Goal: Download file/media

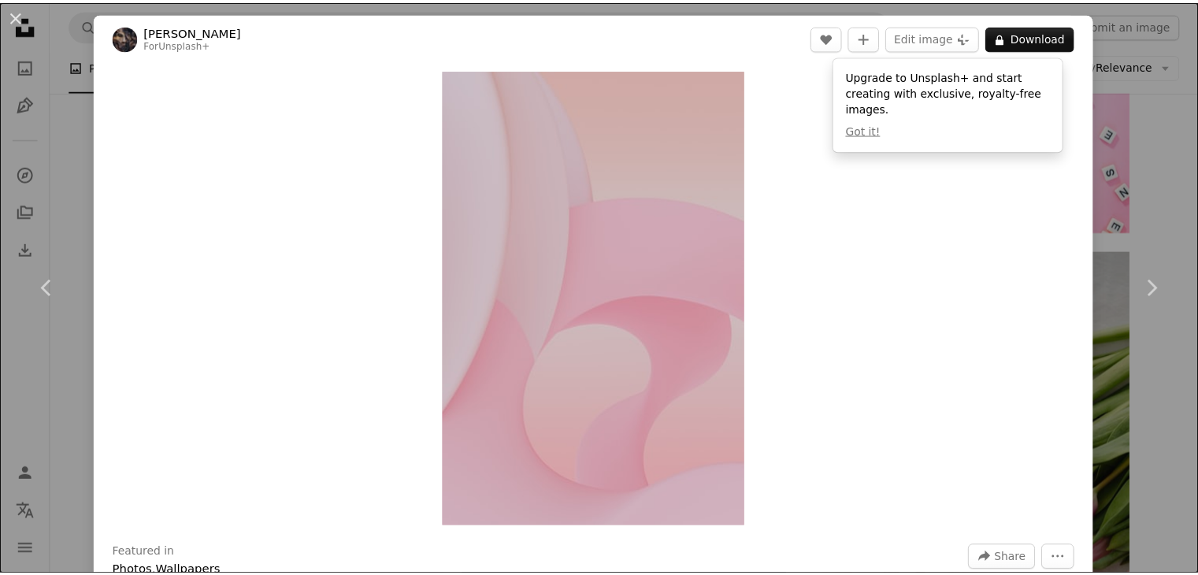
scroll to position [7518, 0]
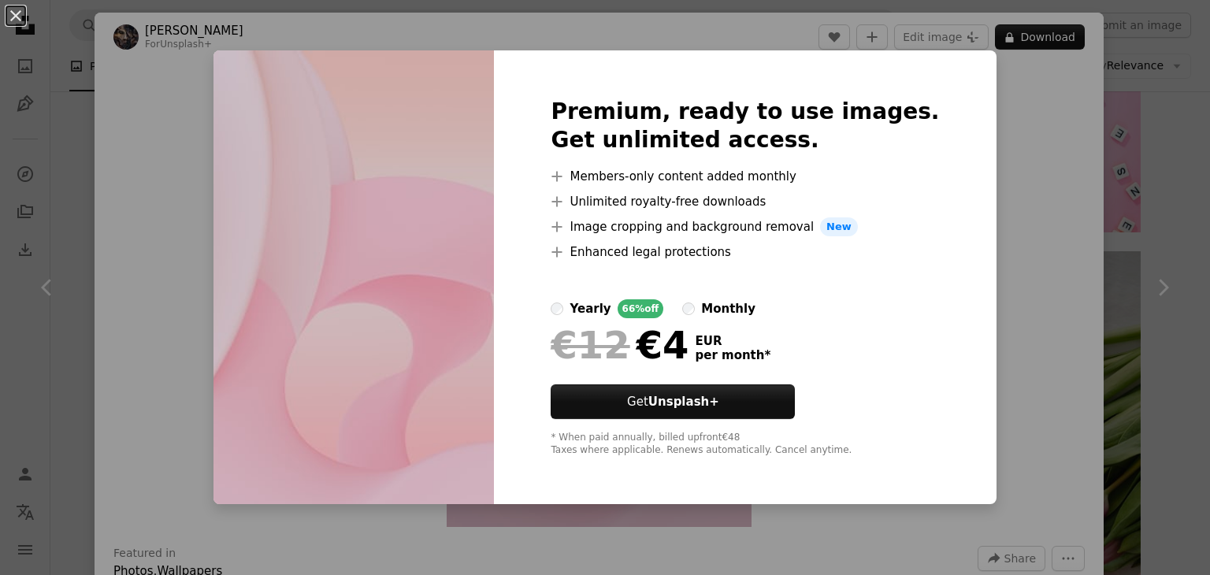
click at [1147, 146] on div "An X shape Premium, ready to use images. Get unlimited access. A plus sign Memb…" at bounding box center [605, 287] width 1210 height 575
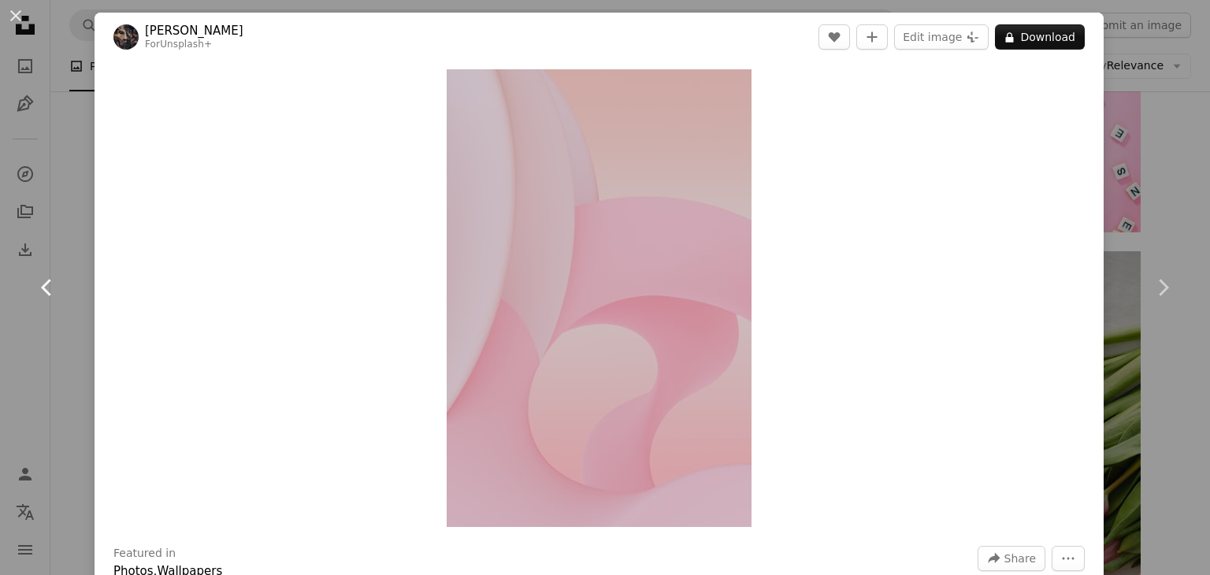
click at [15, 288] on link "Chevron left" at bounding box center [47, 287] width 95 height 151
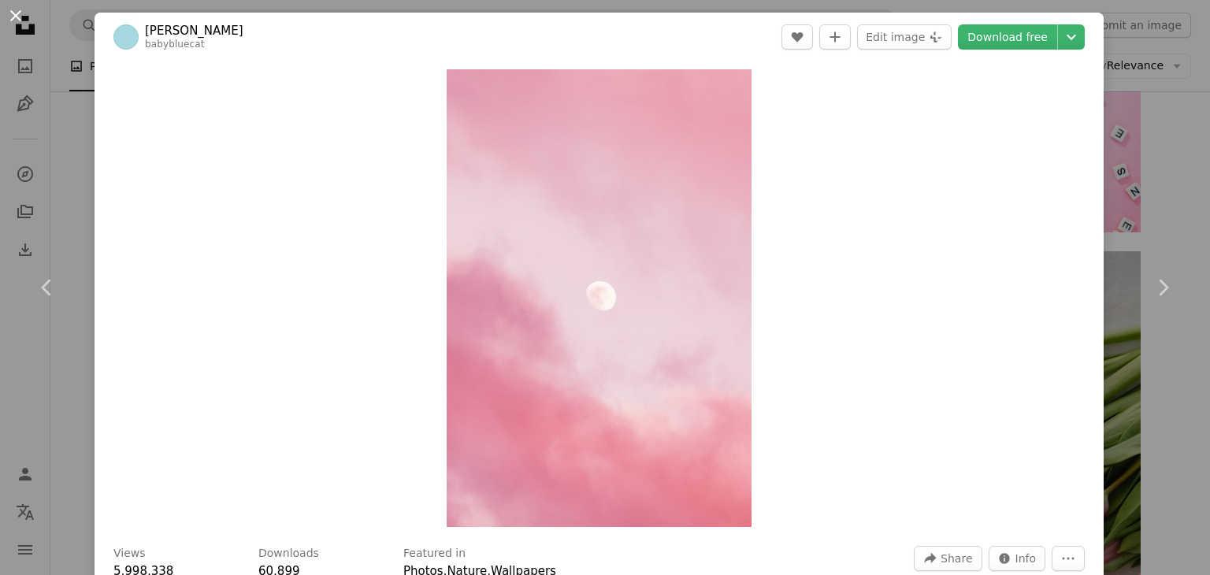
click at [19, 17] on button "An X shape" at bounding box center [15, 15] width 19 height 19
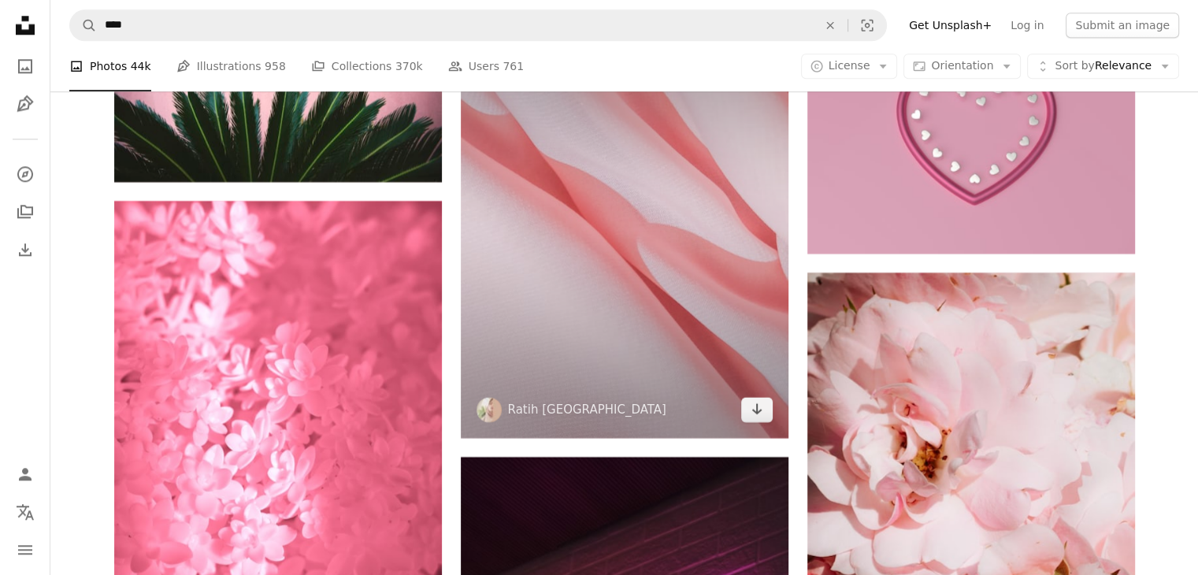
scroll to position [19576, 0]
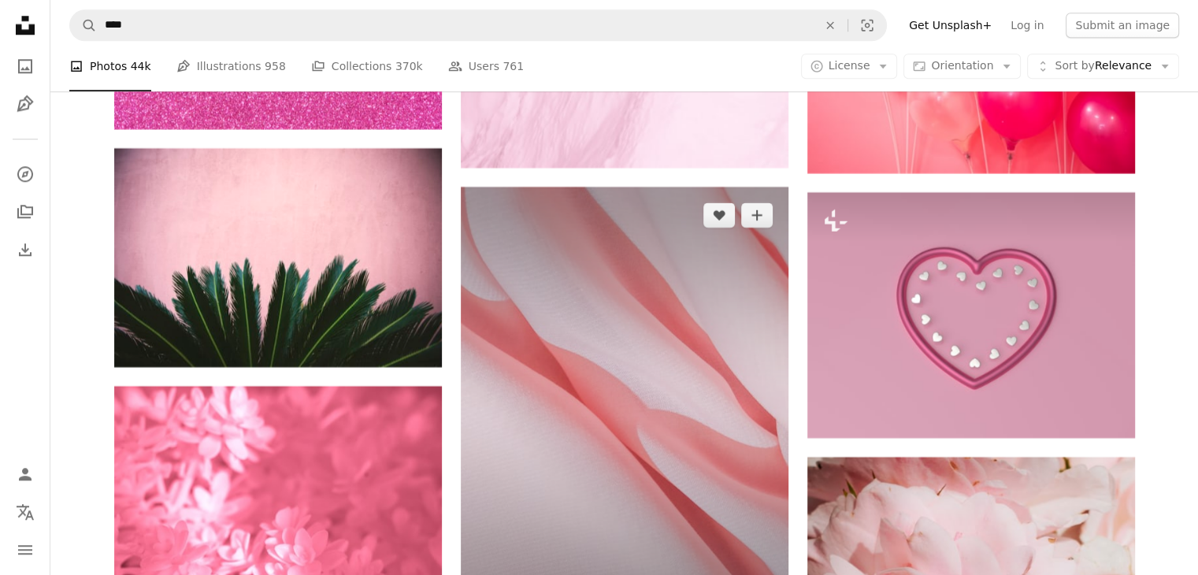
click at [590, 313] on img at bounding box center [625, 405] width 328 height 437
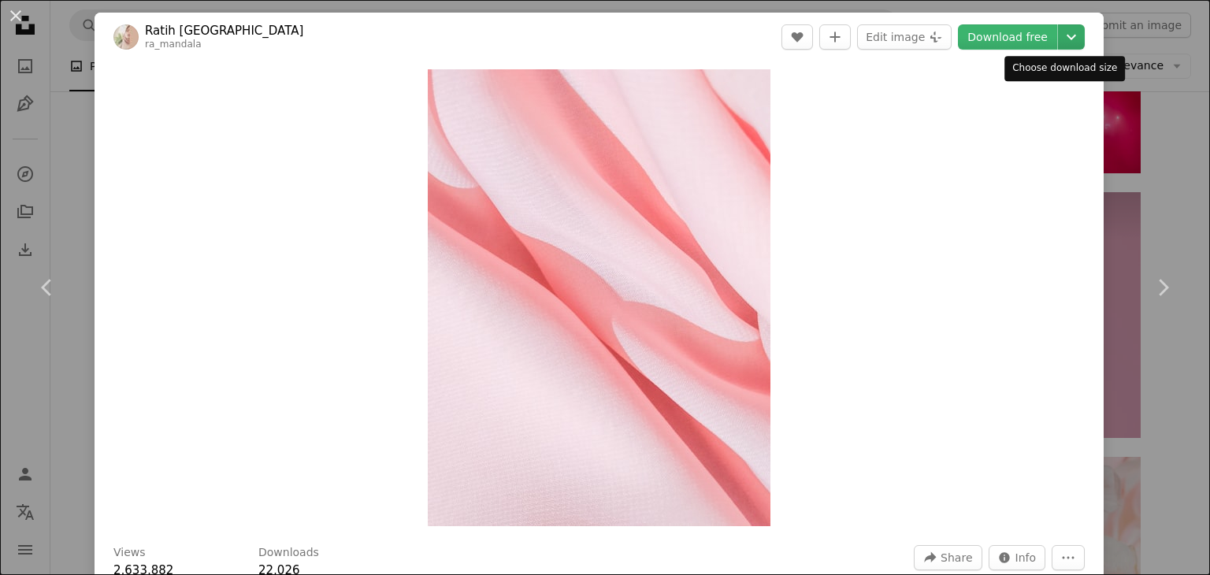
click at [1063, 43] on icon "Chevron down" at bounding box center [1071, 37] width 25 height 19
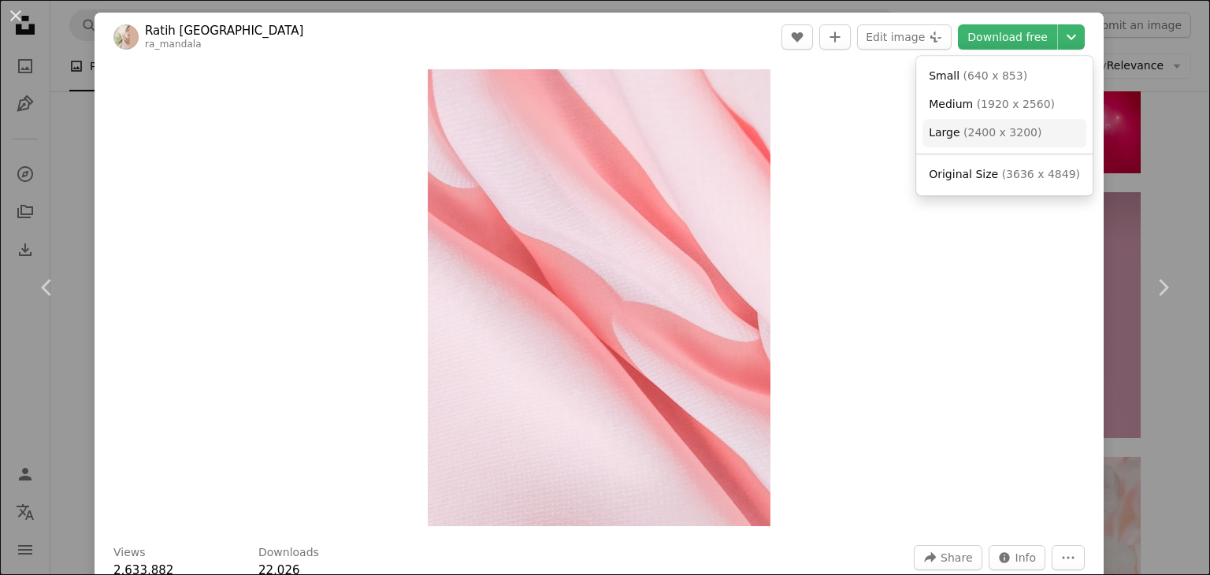
click at [983, 133] on span "( 2400 x 3200 )" at bounding box center [1002, 132] width 78 height 13
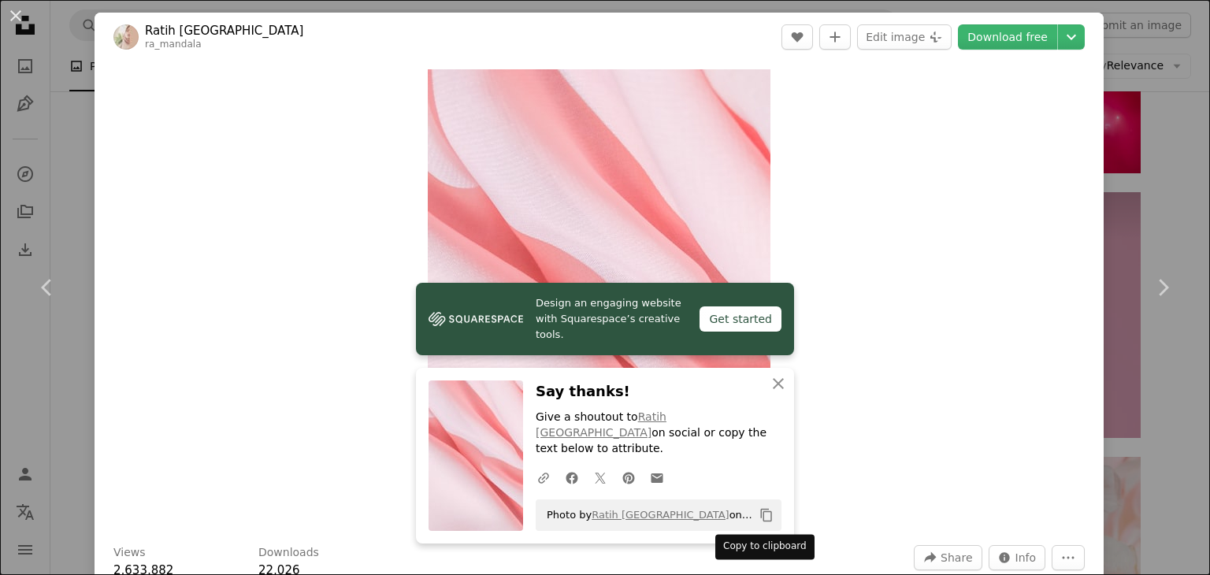
click at [759, 518] on icon "Copy content" at bounding box center [766, 515] width 14 height 14
click at [1112, 174] on div "An X shape Chevron left Chevron right Ratih Mandalawangi ra_mandala A heart A p…" at bounding box center [605, 287] width 1210 height 575
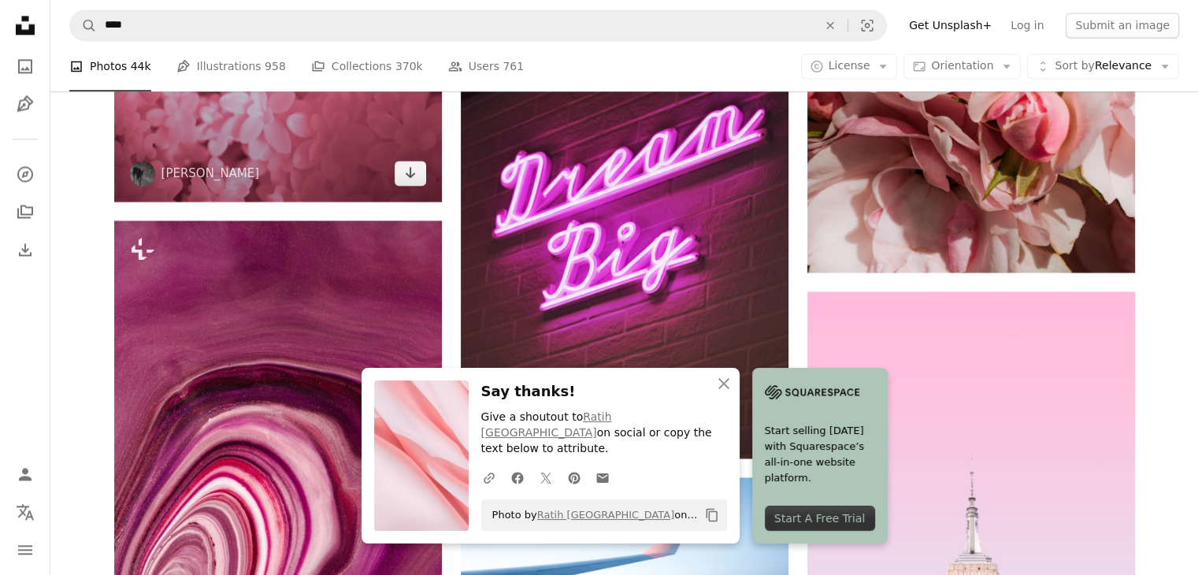
scroll to position [20255, 0]
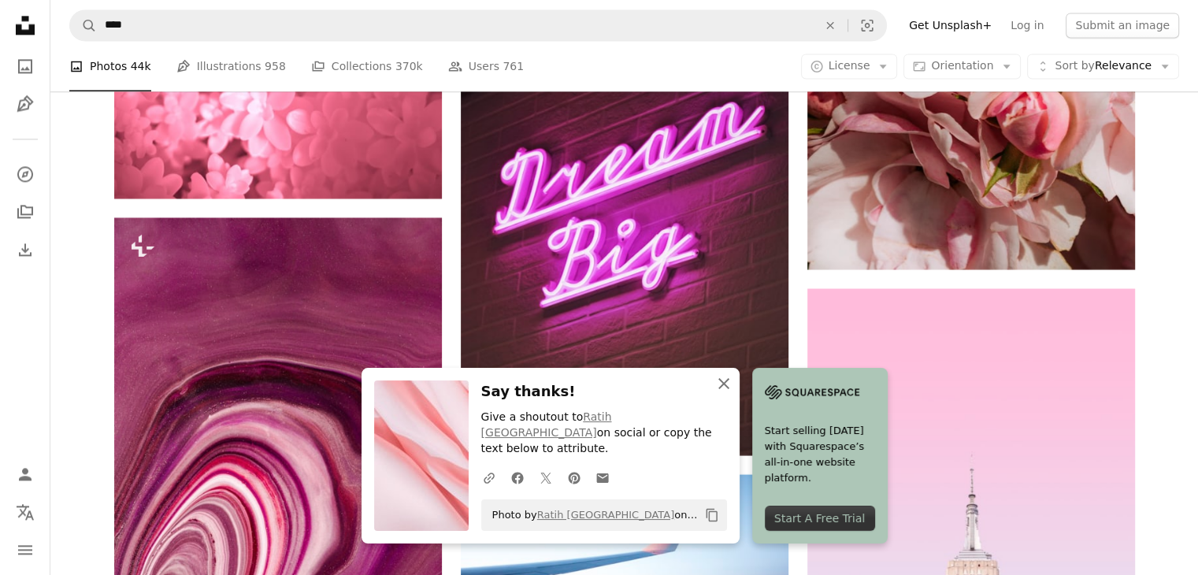
click at [733, 393] on icon "An X shape" at bounding box center [723, 383] width 19 height 19
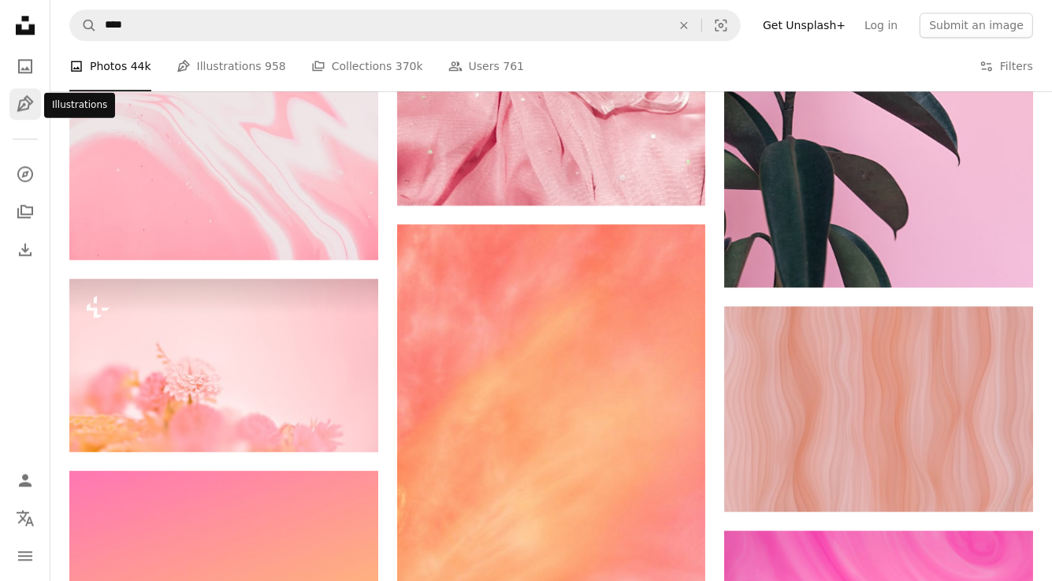
scroll to position [24544, 0]
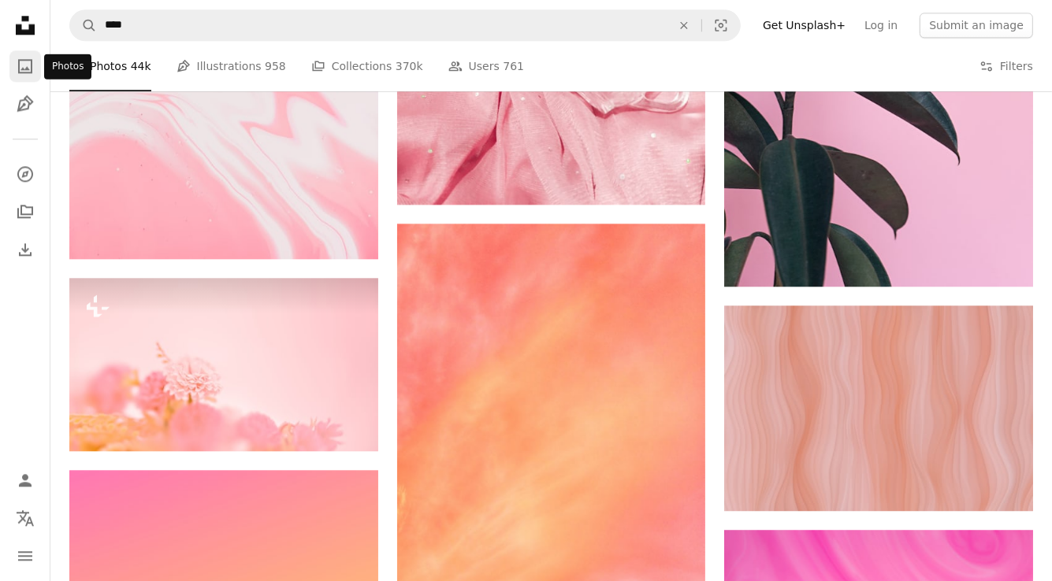
click at [19, 70] on icon "Photos" at bounding box center [25, 66] width 14 height 14
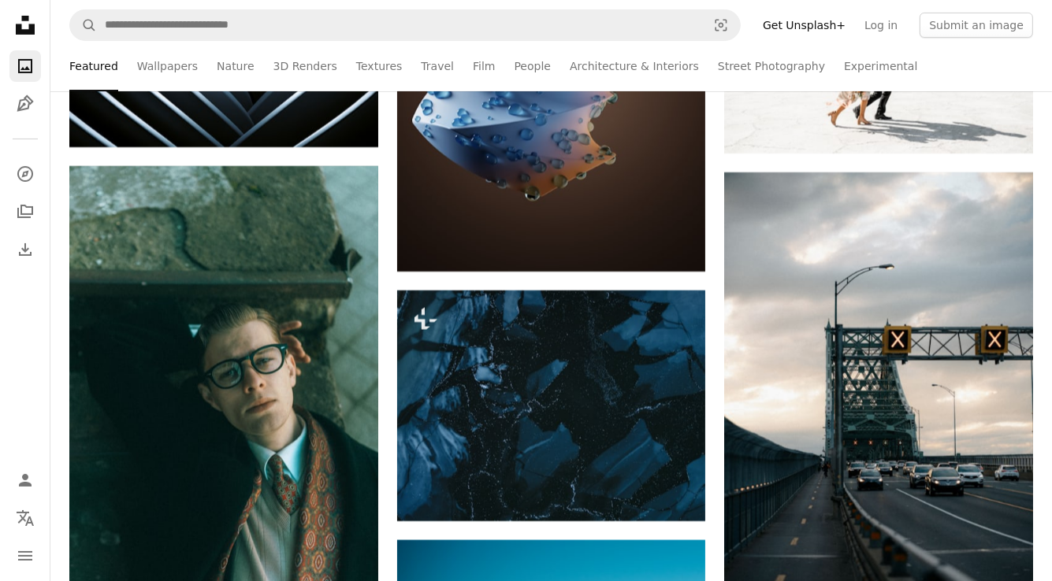
scroll to position [5643, 0]
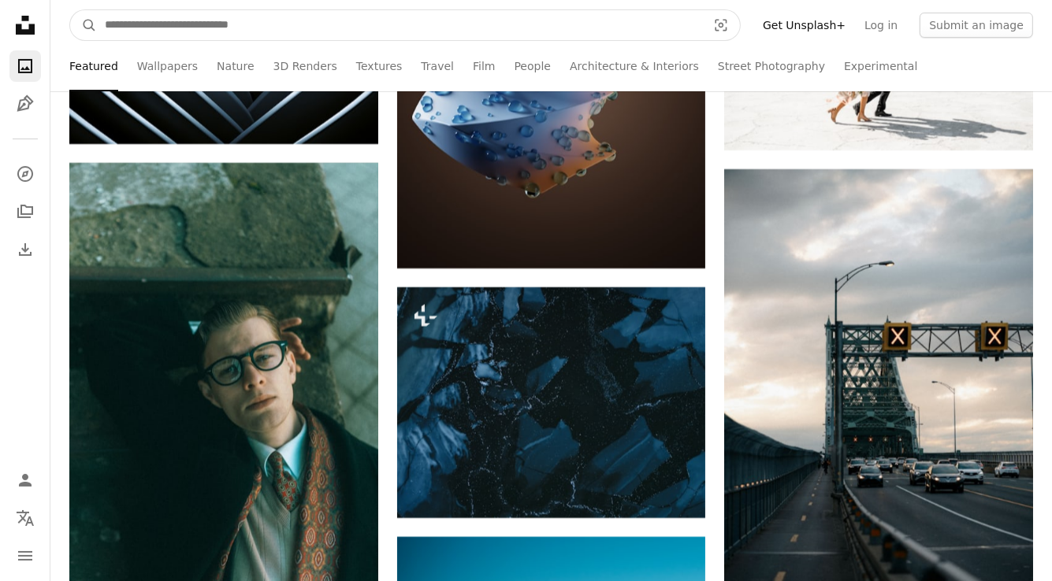
click at [378, 17] on input "Find visuals sitewide" at bounding box center [399, 25] width 605 height 30
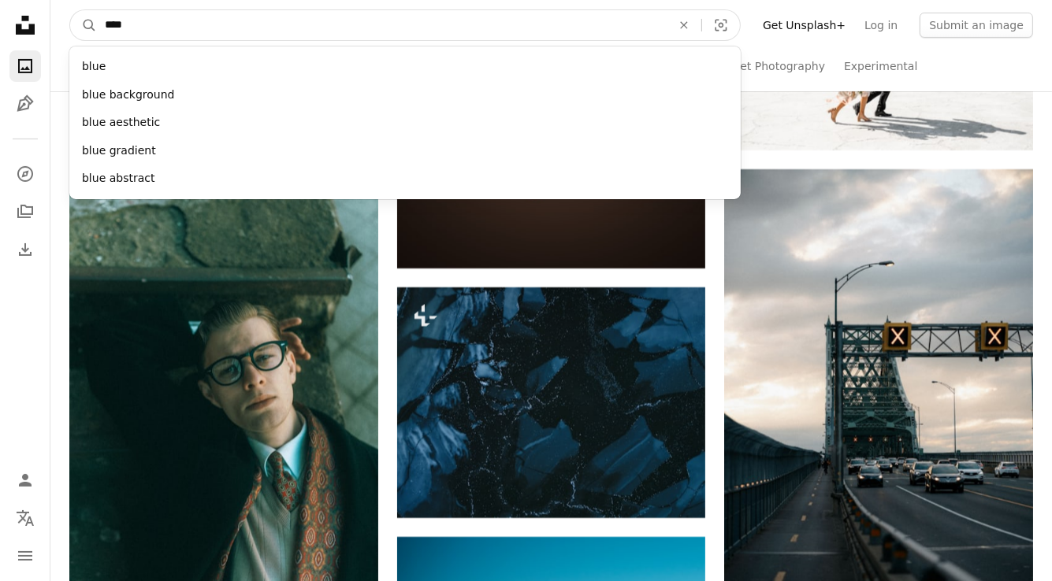
type input "****"
click at [70, 10] on button "A magnifying glass" at bounding box center [83, 25] width 27 height 30
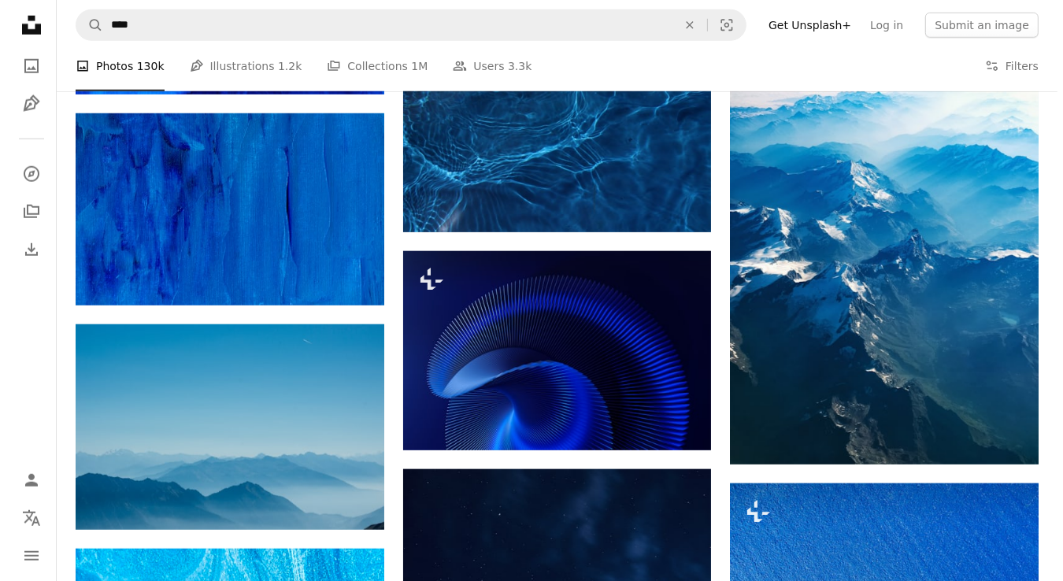
scroll to position [1660, 0]
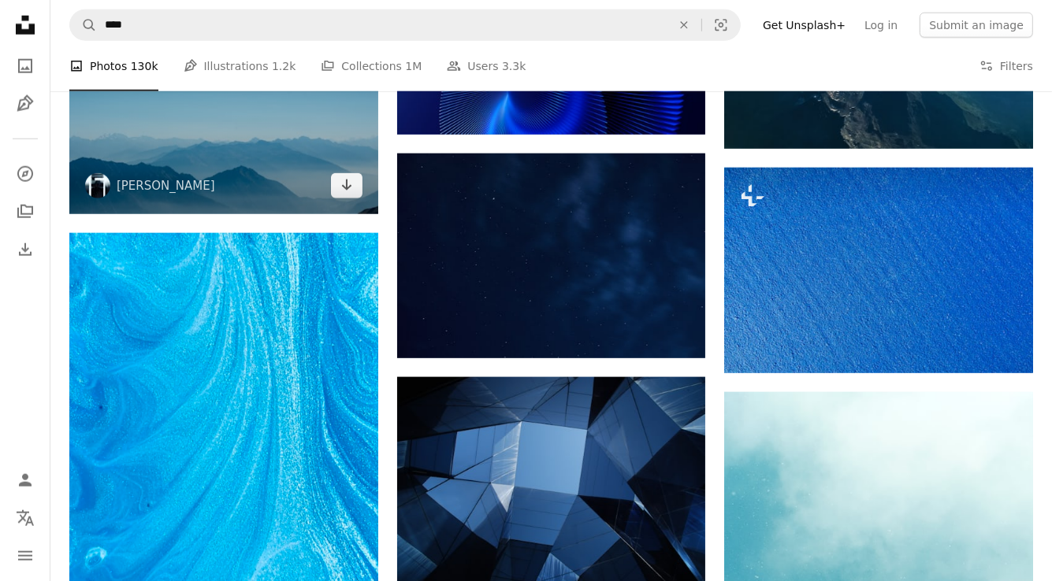
click at [195, 124] on img at bounding box center [223, 112] width 309 height 206
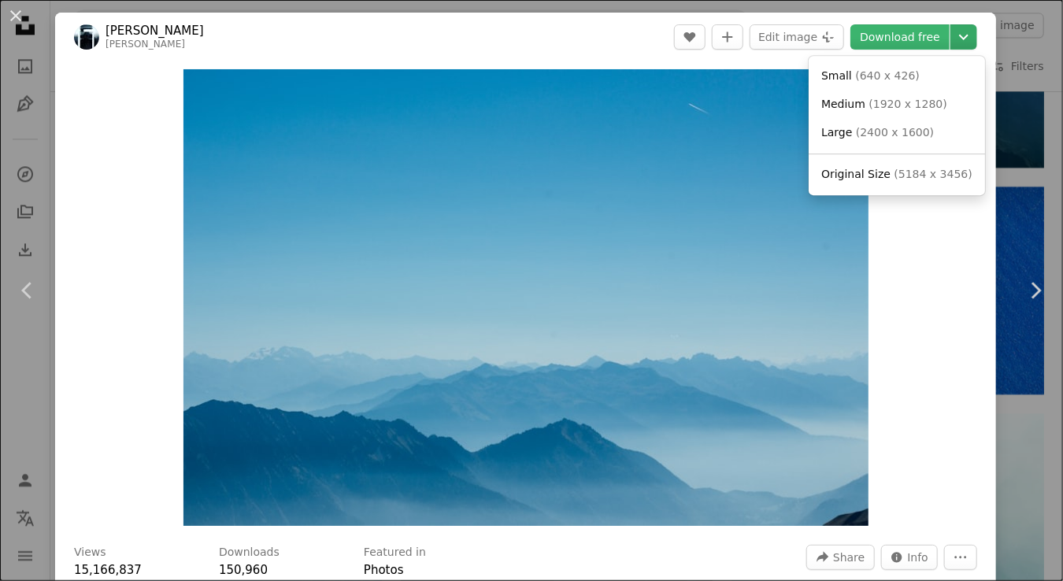
click at [951, 46] on button "Chevron down" at bounding box center [964, 36] width 27 height 25
click at [895, 130] on span "( 2400 x 1600 )" at bounding box center [895, 132] width 78 height 13
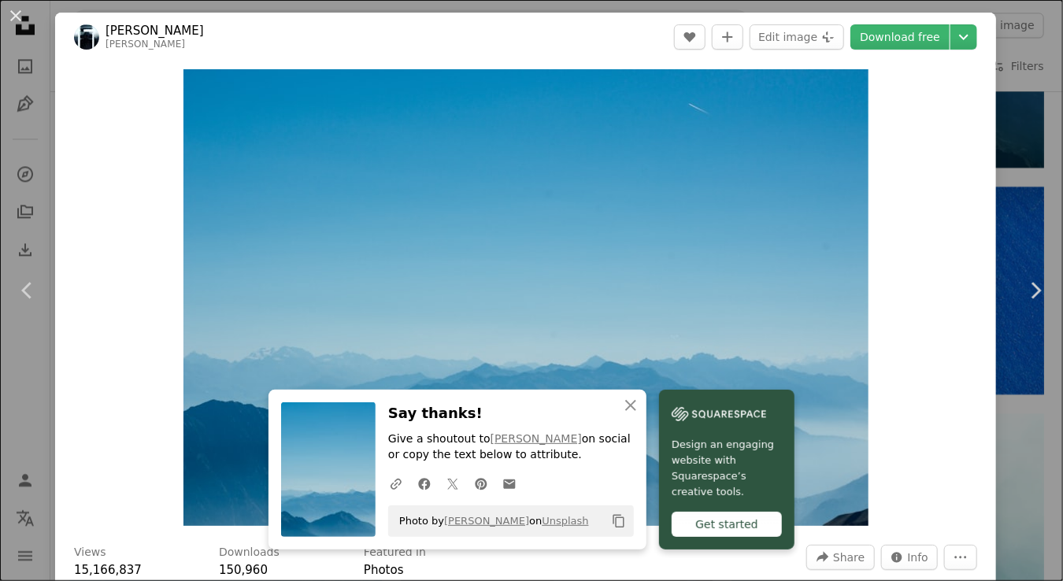
click at [944, 133] on div "Zoom in" at bounding box center [525, 297] width 941 height 473
click at [640, 410] on icon "An X shape" at bounding box center [631, 405] width 19 height 19
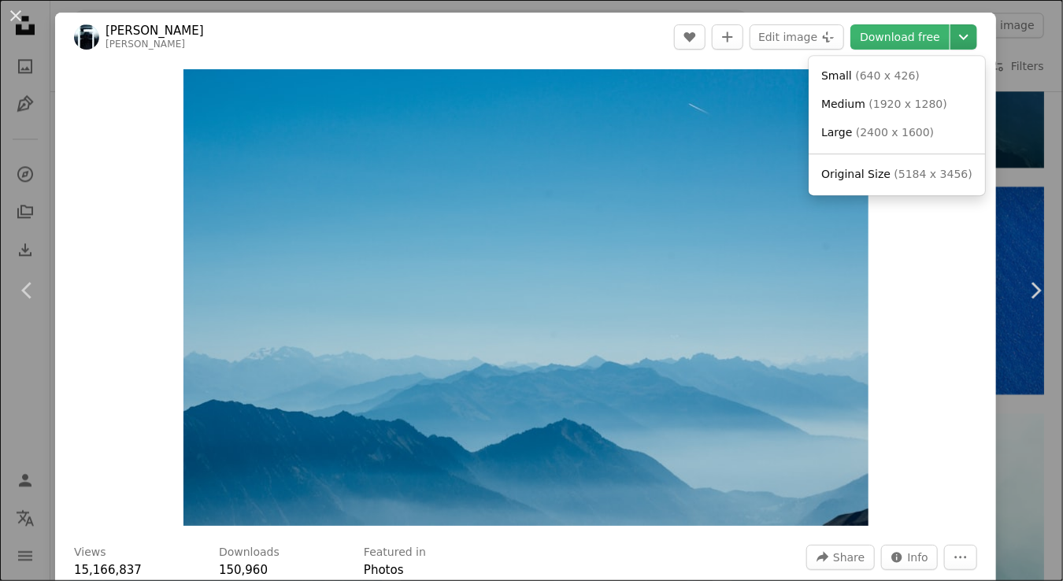
click at [952, 35] on icon "Chevron down" at bounding box center [964, 37] width 25 height 19
